Goal: Task Accomplishment & Management: Use online tool/utility

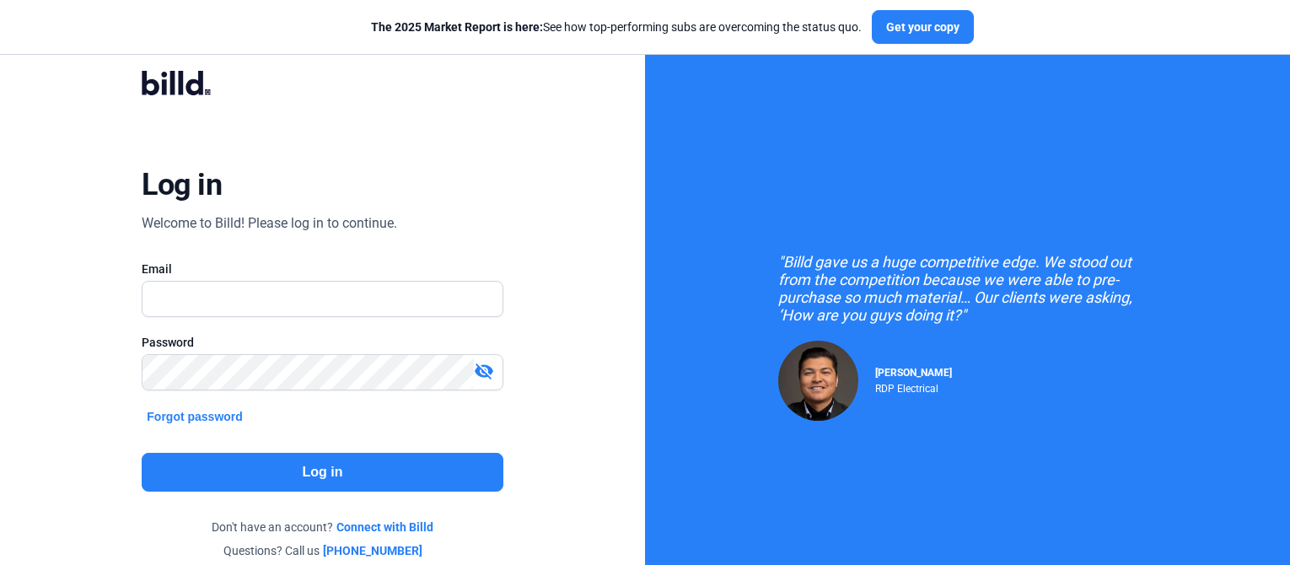
click at [234, 305] on input "text" at bounding box center [321, 299] width 359 height 35
type input "[PERSON_NAME][EMAIL_ADDRESS][PERSON_NAME][DOMAIN_NAME]"
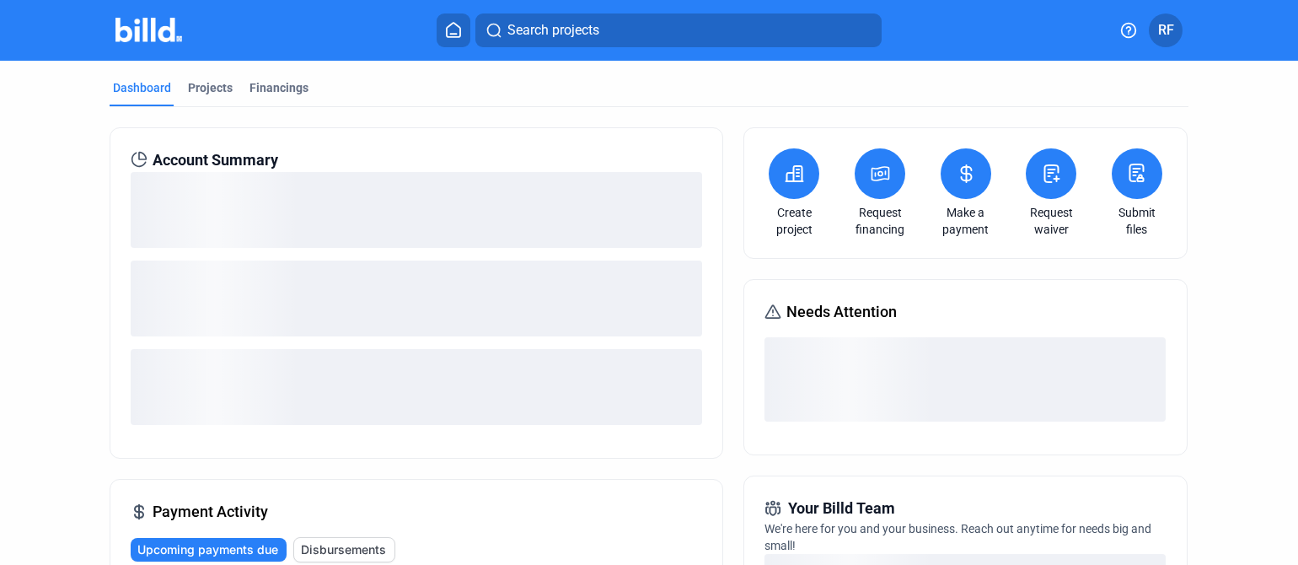
click at [234, 89] on div "Dashboard Projects Financings" at bounding box center [649, 92] width 1079 height 27
click at [250, 90] on div "Financings" at bounding box center [279, 87] width 59 height 17
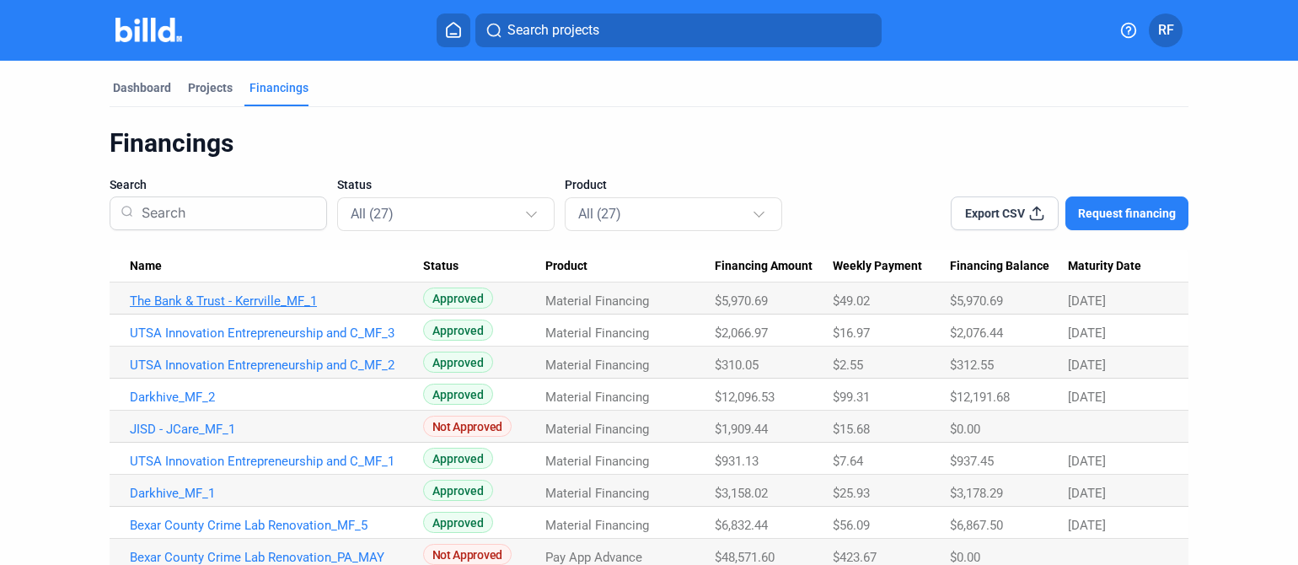
click at [173, 298] on link "The Bank & Trust - Kerrville_MF_1" at bounding box center [276, 300] width 293 height 15
click at [202, 304] on link "The Bank & Trust - Kerrville_MF_1" at bounding box center [276, 300] width 293 height 15
click at [202, 307] on link "The Bank & Trust - Kerrville_MF_1" at bounding box center [276, 300] width 293 height 15
